Goal: Task Accomplishment & Management: Use online tool/utility

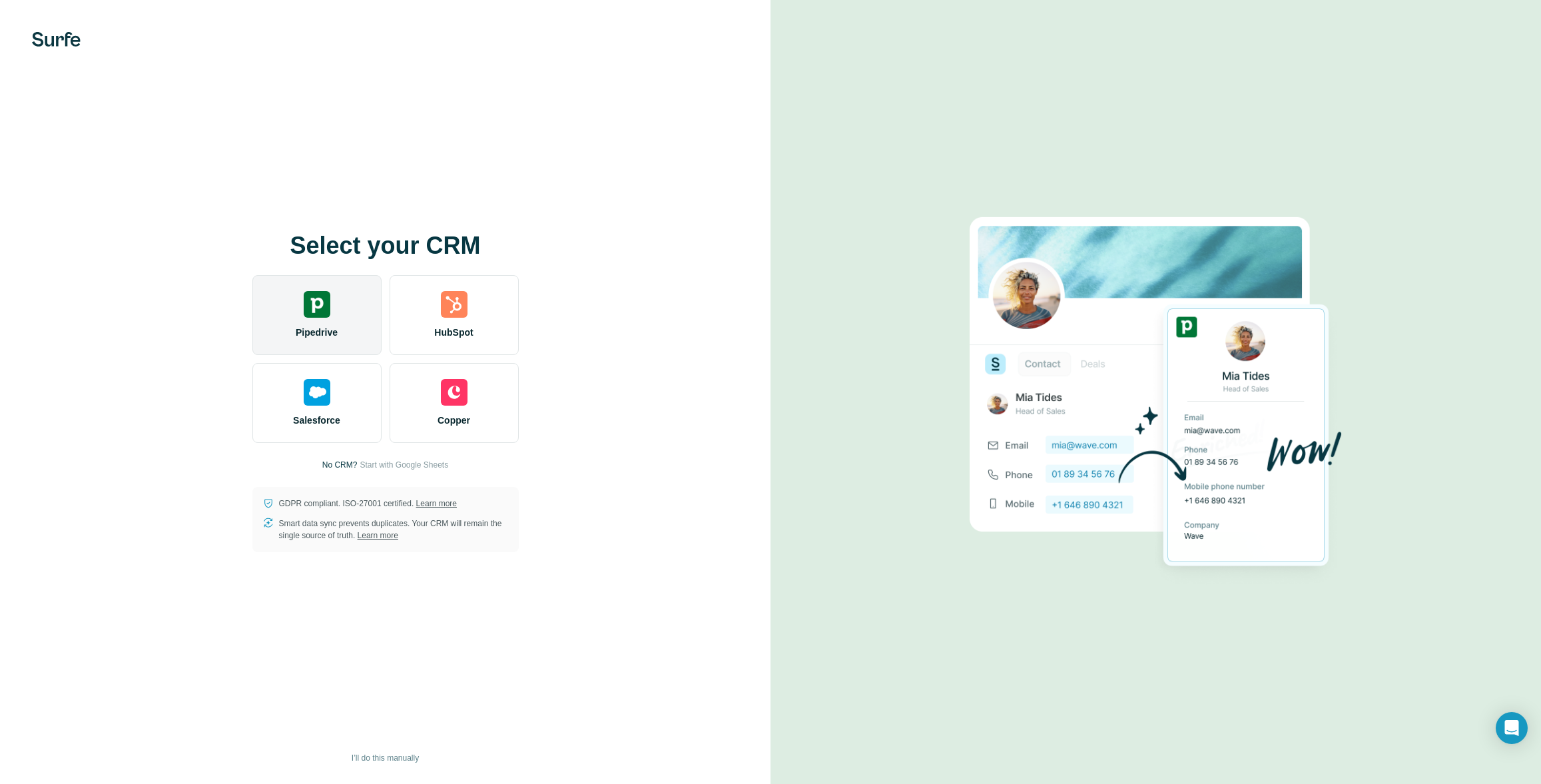
click at [331, 320] on div "Pipedrive" at bounding box center [317, 315] width 129 height 80
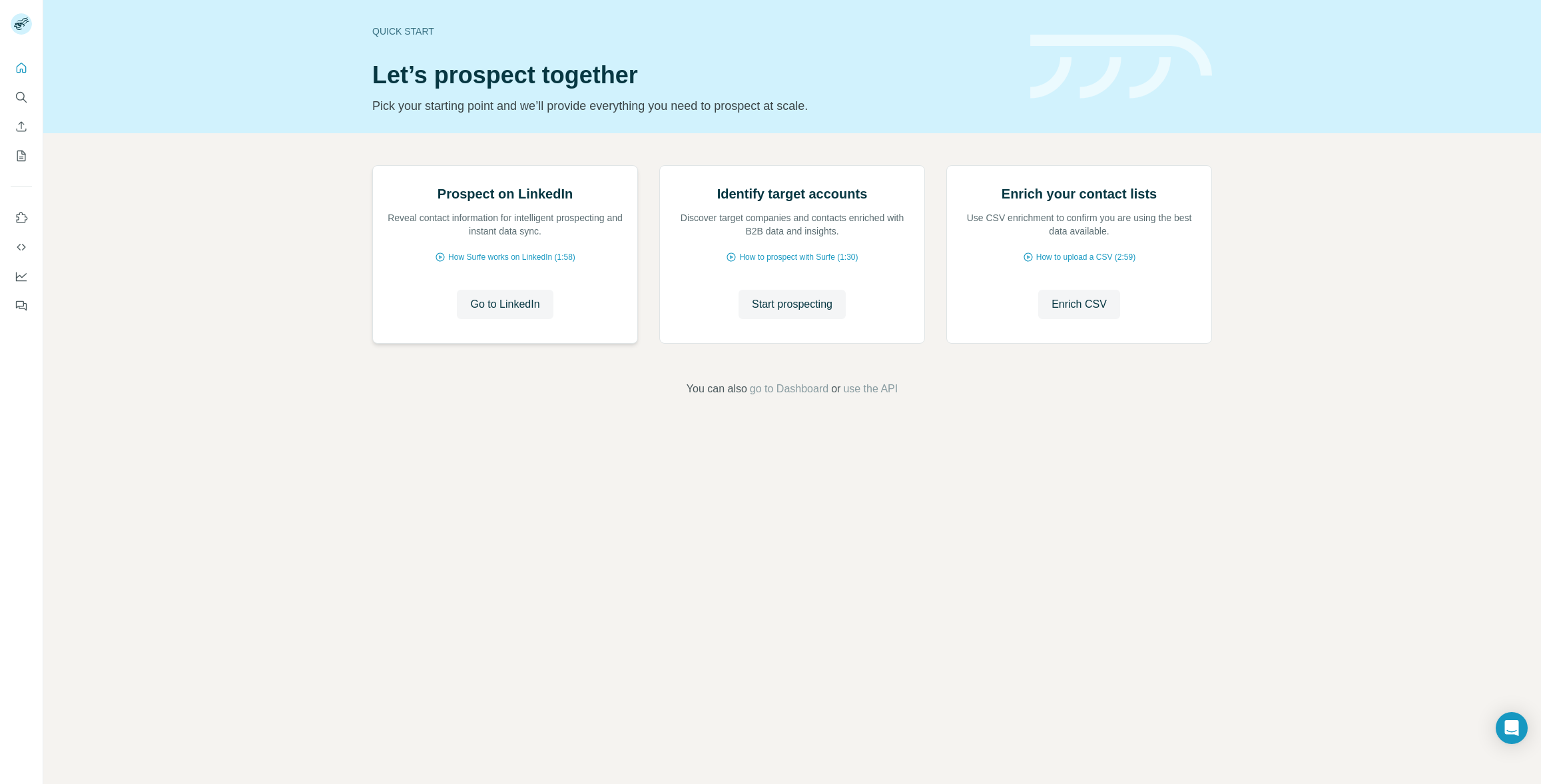
click at [496, 238] on div "Prospect on LinkedIn Reveal contact information for intelligent prospecting and…" at bounding box center [505, 210] width 238 height 53
click at [498, 312] on span "Go to LinkedIn" at bounding box center [505, 304] width 70 height 16
